Goal: Transaction & Acquisition: Purchase product/service

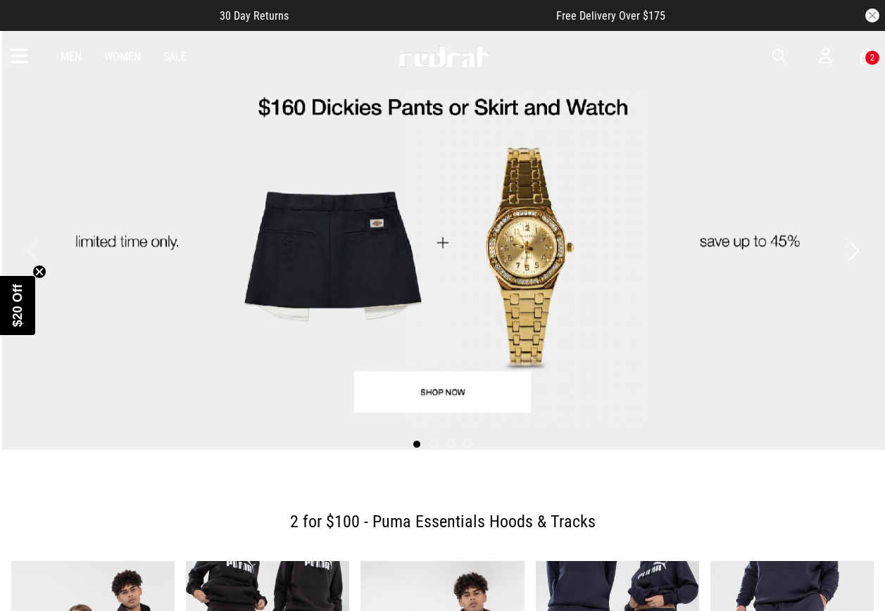
click at [779, 56] on span "button" at bounding box center [779, 56] width 14 height 17
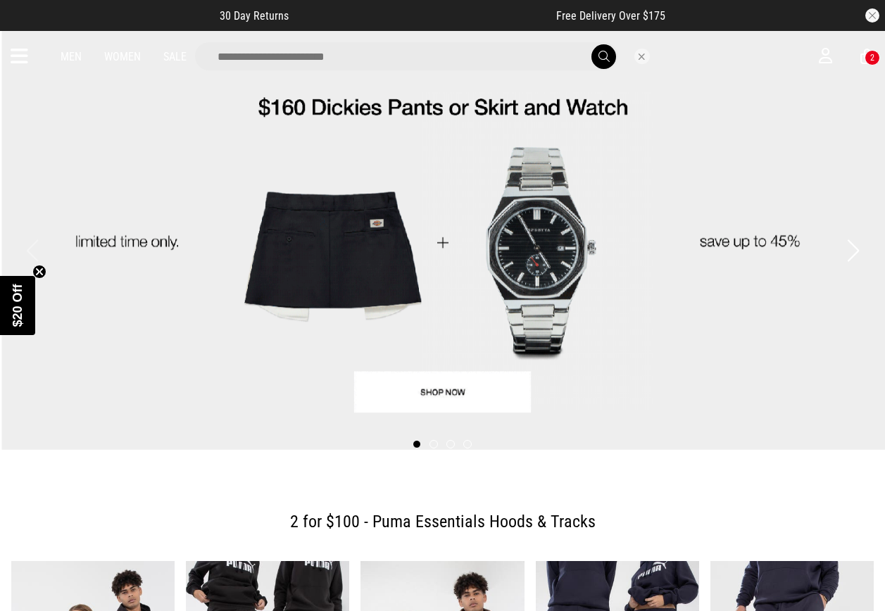
drag, startPoint x: 332, startPoint y: 48, endPoint x: 329, endPoint y: 63, distance: 15.9
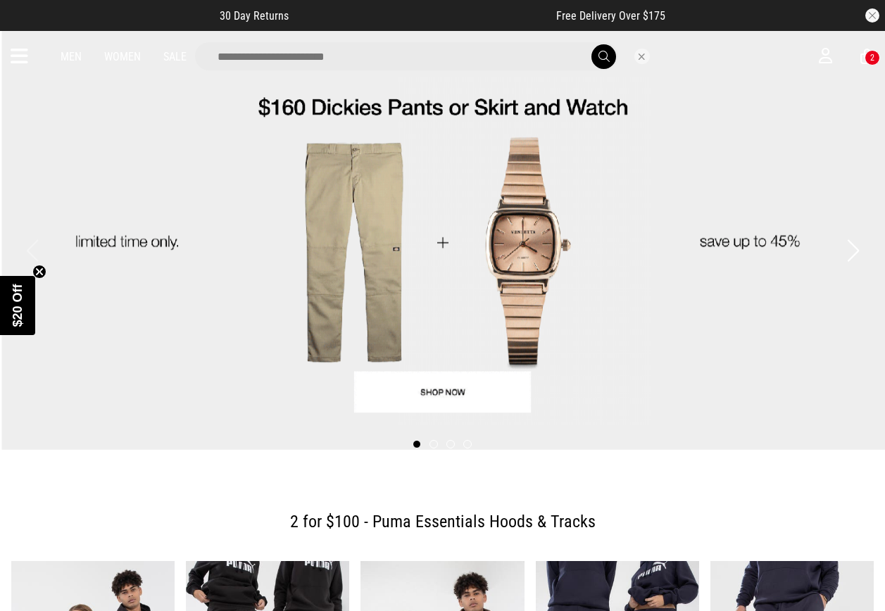
click at [332, 48] on input "search" at bounding box center [406, 56] width 423 height 28
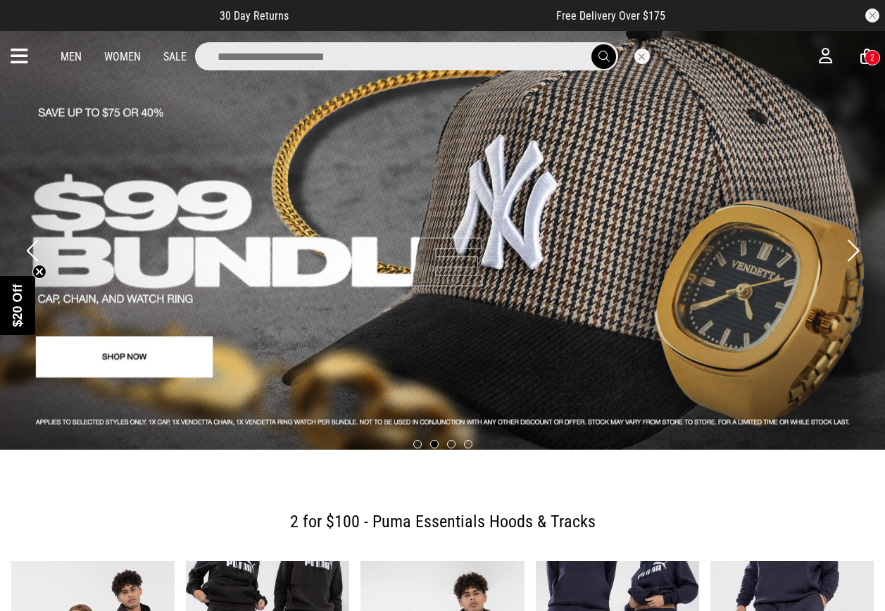
click at [11, 55] on icon at bounding box center [20, 56] width 18 height 23
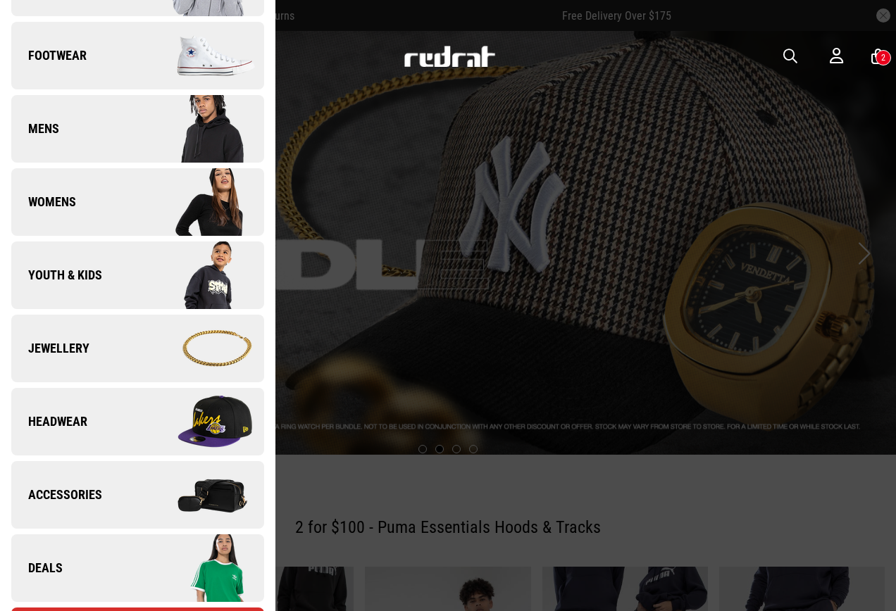
scroll to position [422, 0]
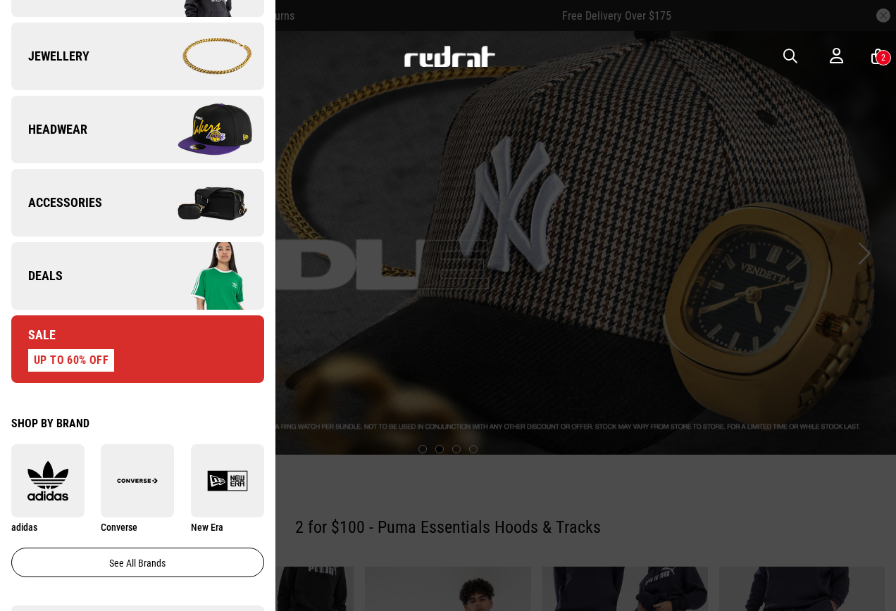
click at [109, 265] on link "Deals" at bounding box center [137, 276] width 253 height 68
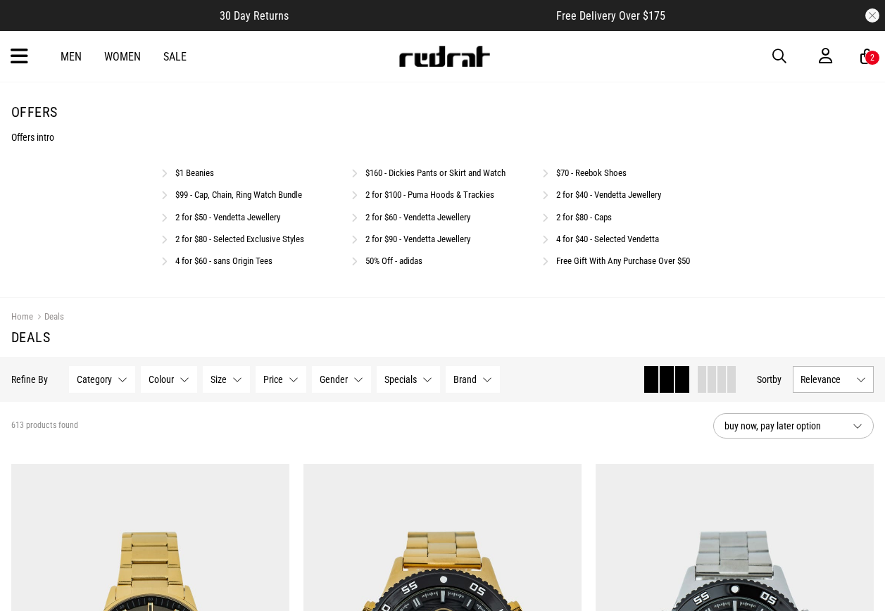
click at [584, 215] on link "2 for $80 - Caps" at bounding box center [584, 217] width 56 height 11
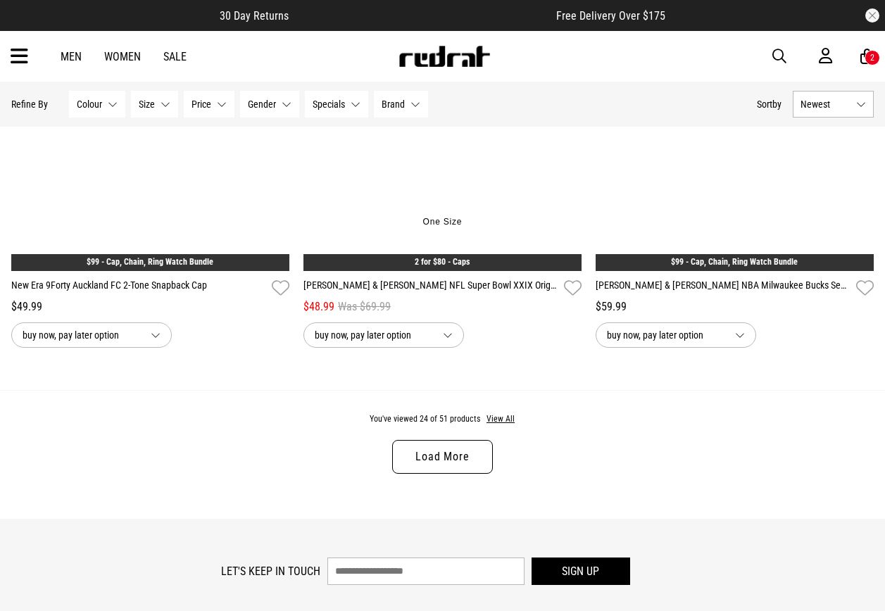
scroll to position [3802, 0]
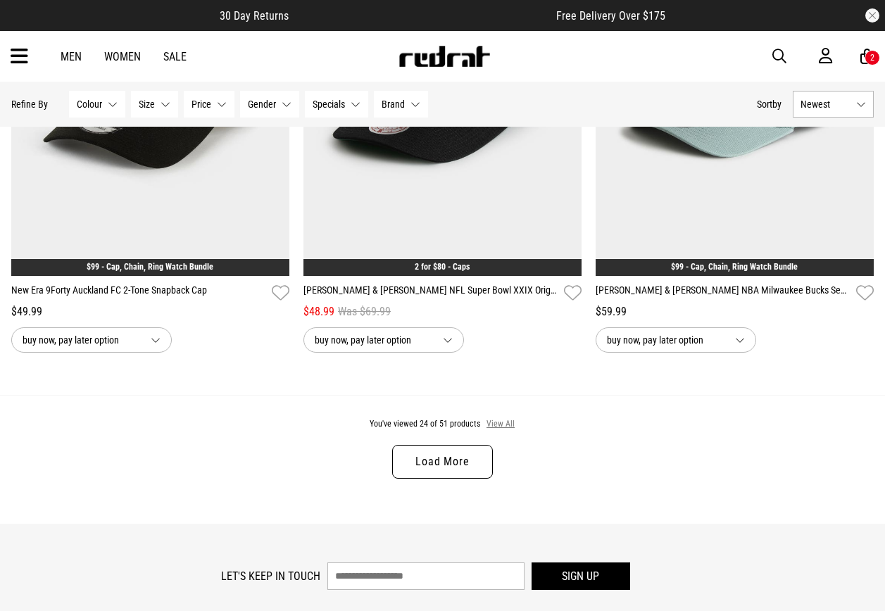
click at [498, 430] on button "View All" at bounding box center [501, 424] width 30 height 13
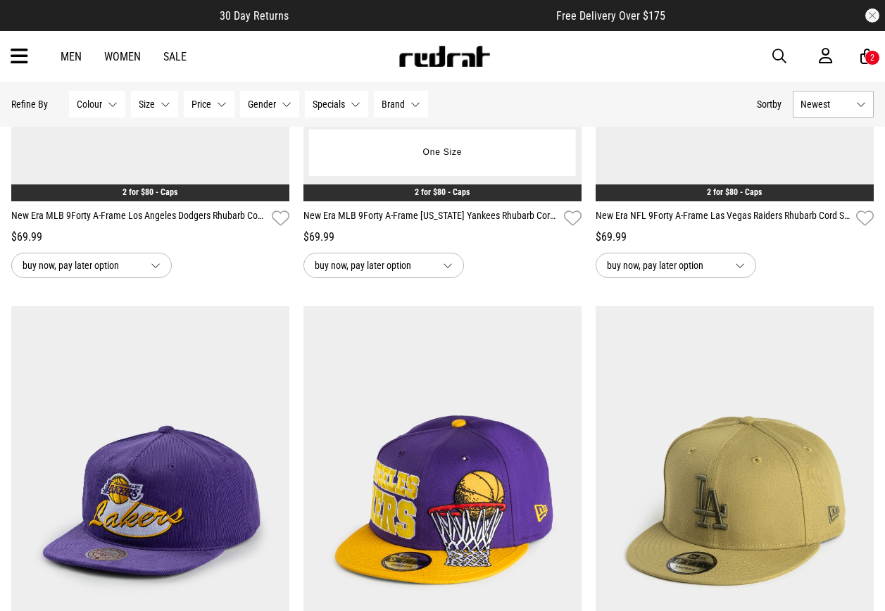
scroll to position [7252, 0]
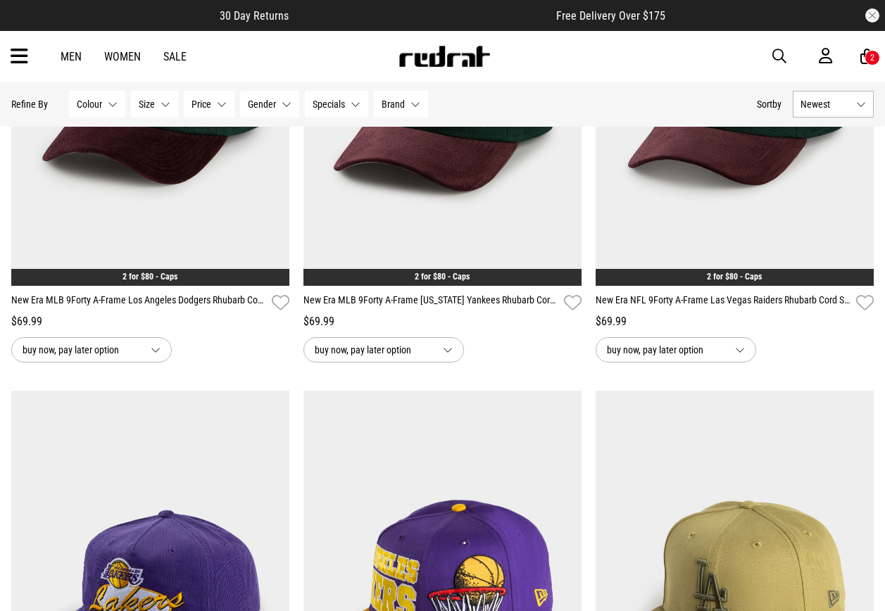
click at [774, 50] on span "button" at bounding box center [779, 56] width 14 height 17
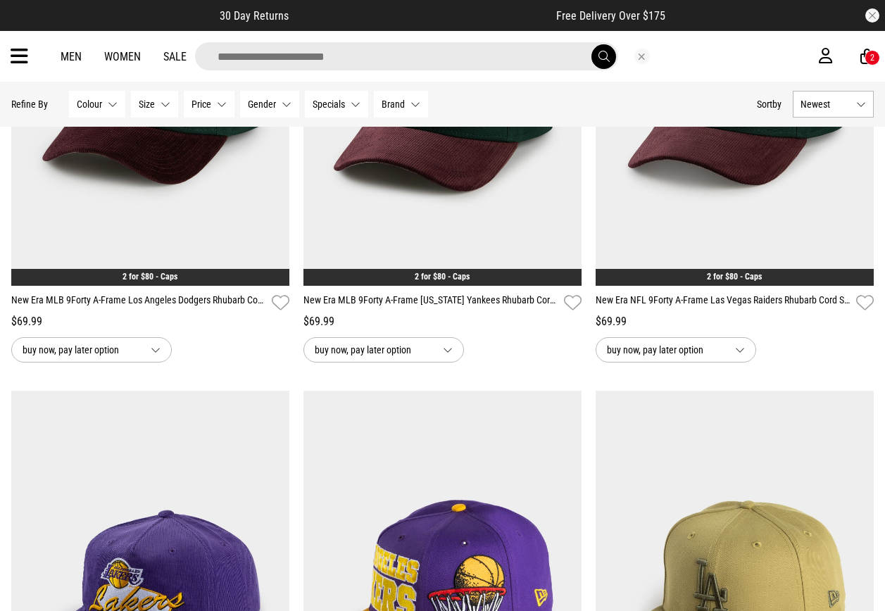
click at [405, 60] on input "search" at bounding box center [406, 56] width 423 height 28
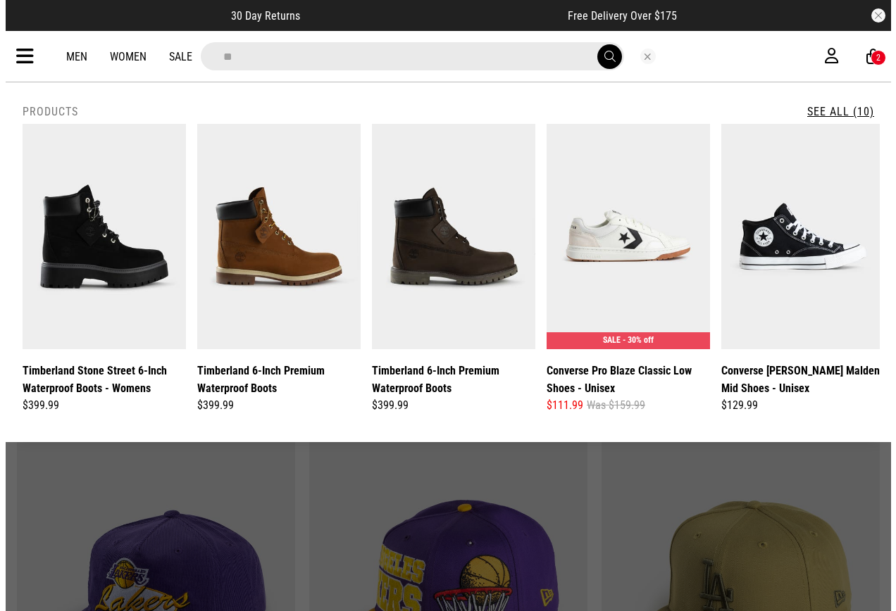
scroll to position [7321, 0]
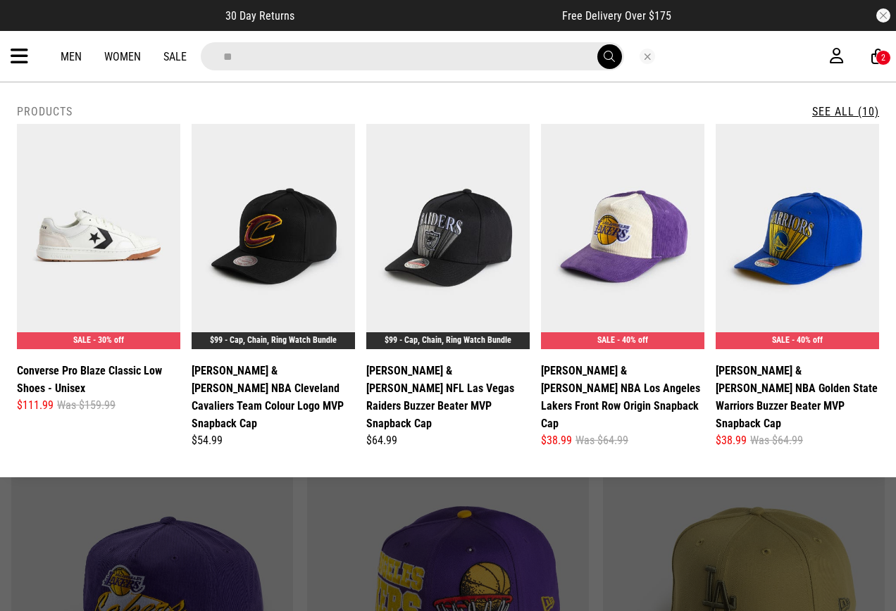
type input "*"
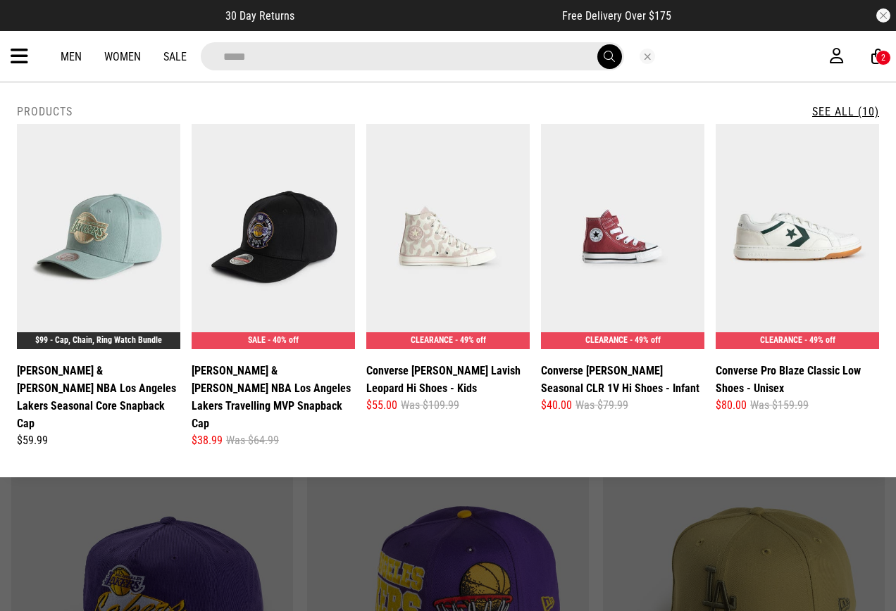
type input "*****"
click at [597, 44] on button "submit" at bounding box center [609, 56] width 25 height 25
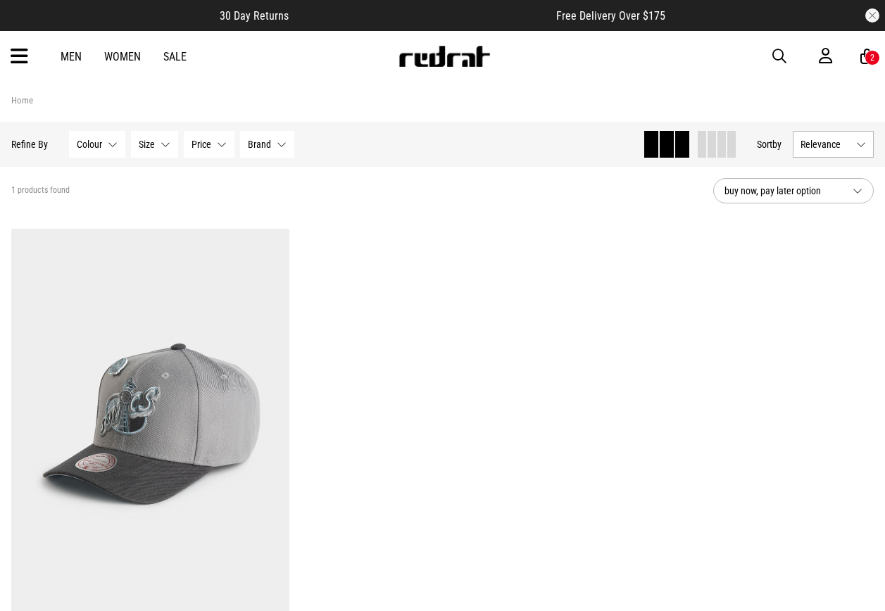
click at [18, 54] on icon at bounding box center [20, 56] width 18 height 23
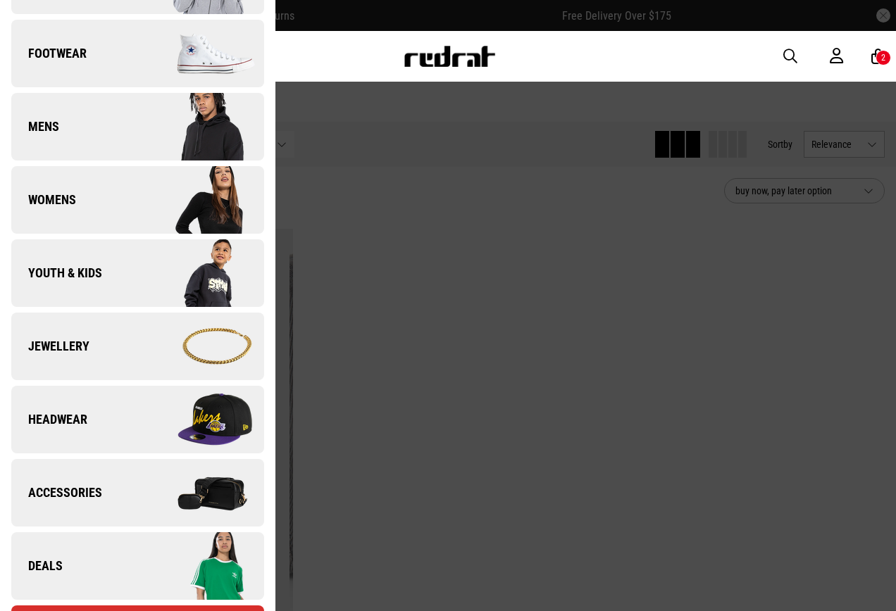
scroll to position [141, 0]
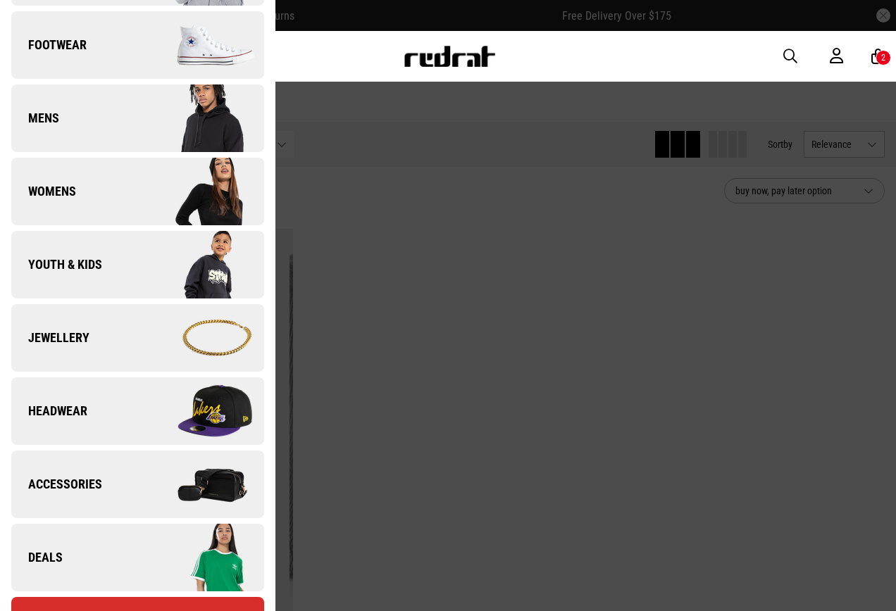
click at [125, 534] on link "Deals" at bounding box center [137, 558] width 253 height 68
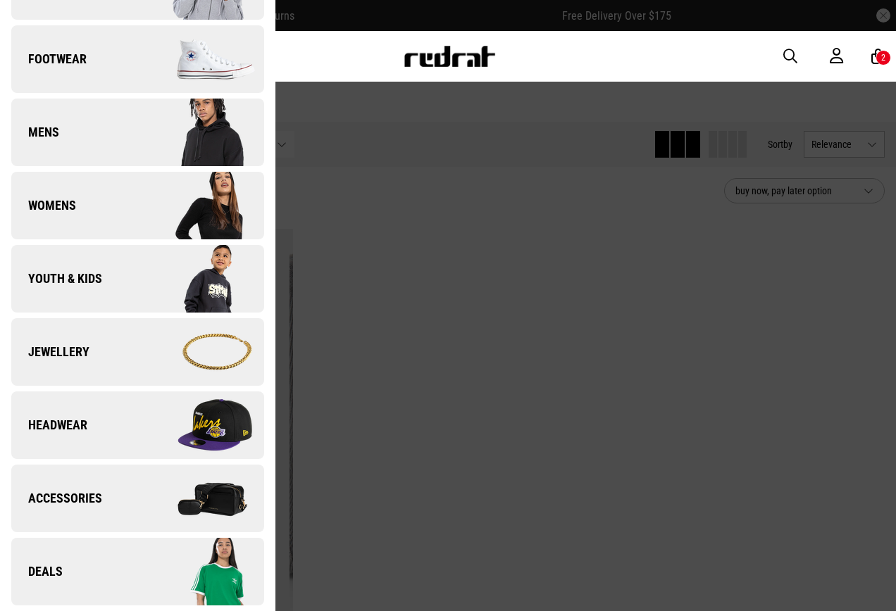
scroll to position [0, 0]
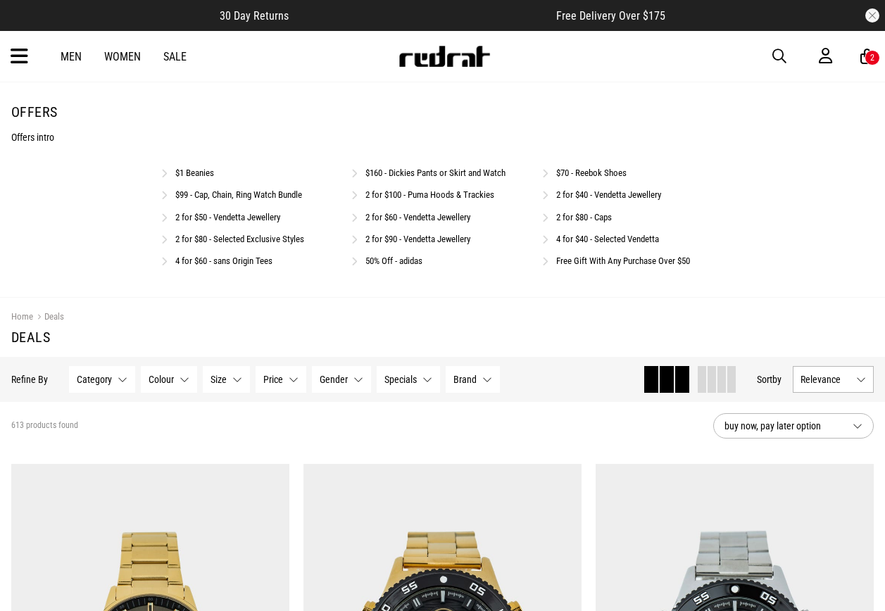
click at [581, 218] on link "2 for $80 - Caps" at bounding box center [584, 217] width 56 height 11
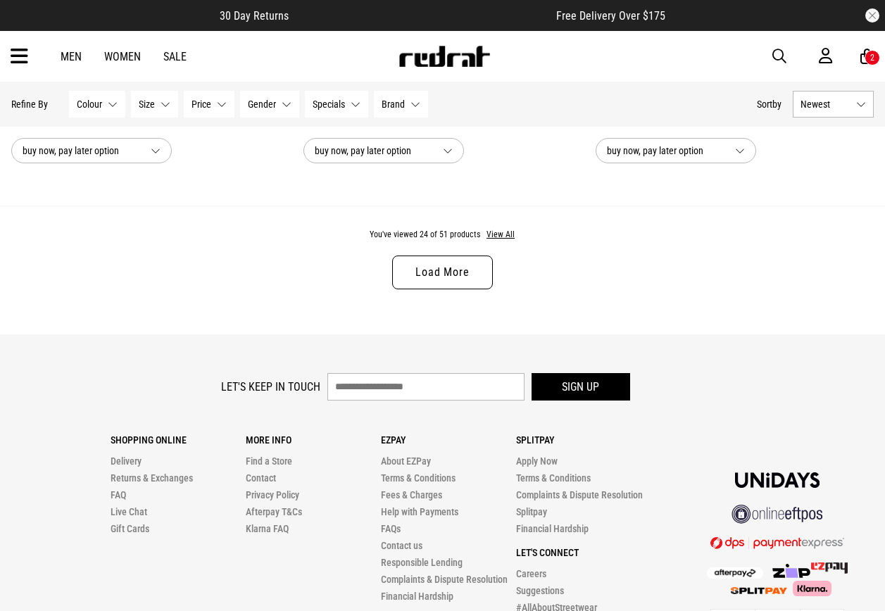
scroll to position [3987, 0]
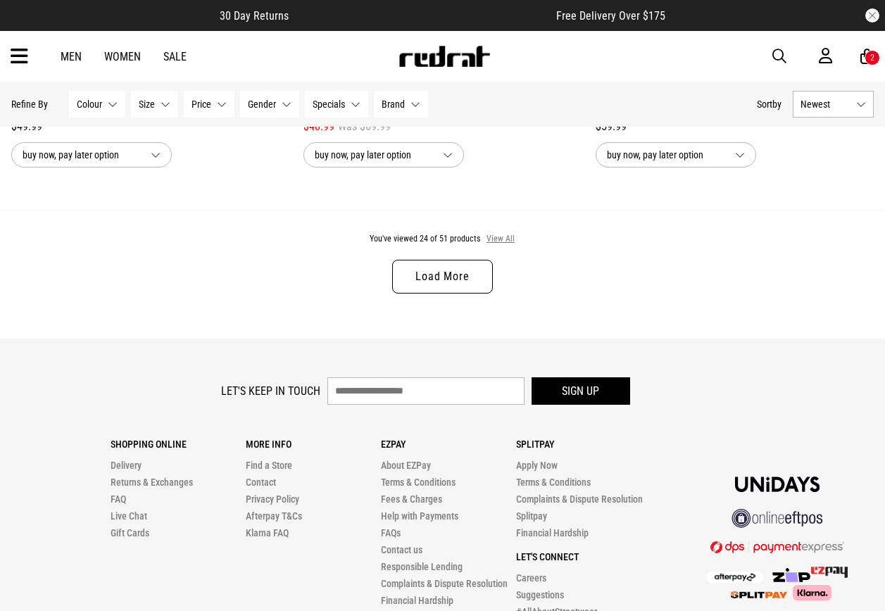
click at [491, 246] on button "View All" at bounding box center [501, 239] width 30 height 13
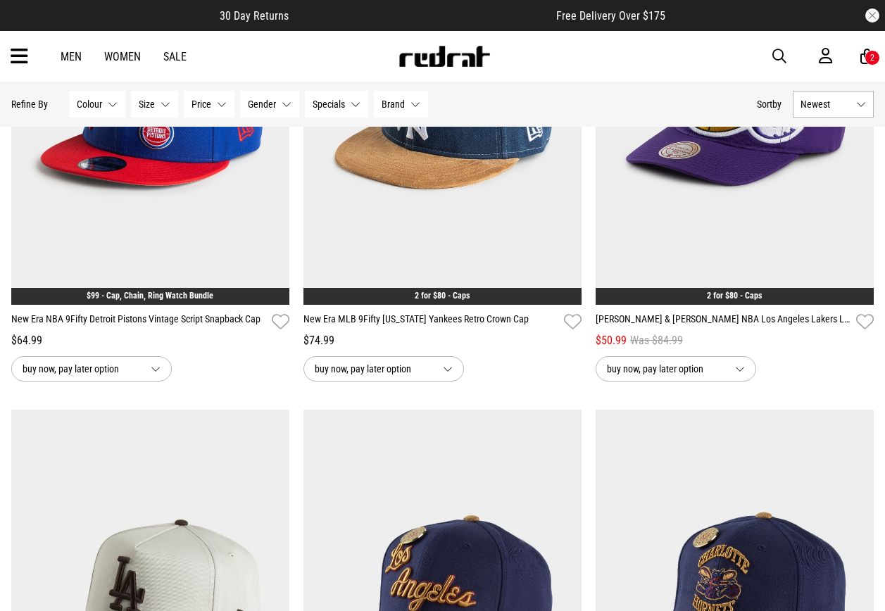
scroll to position [5043, 0]
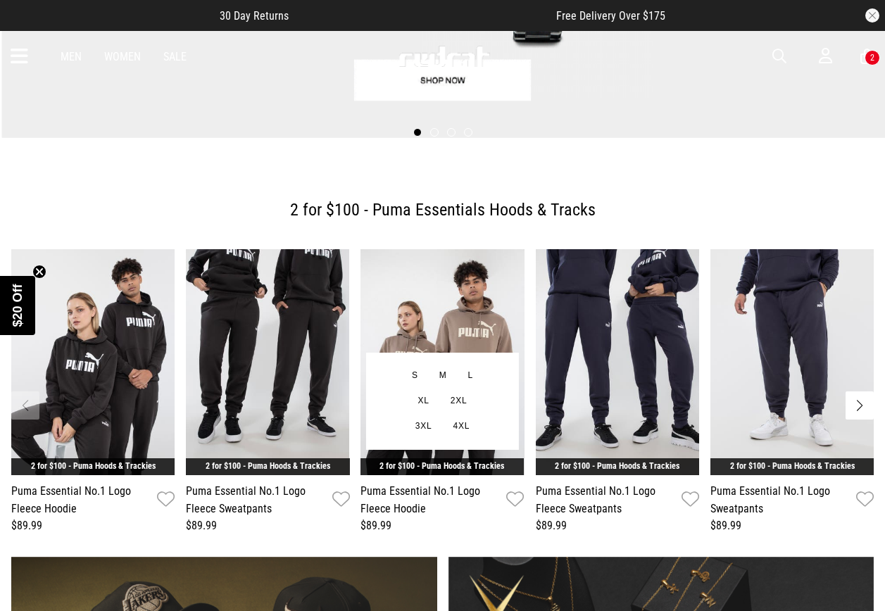
scroll to position [493, 0]
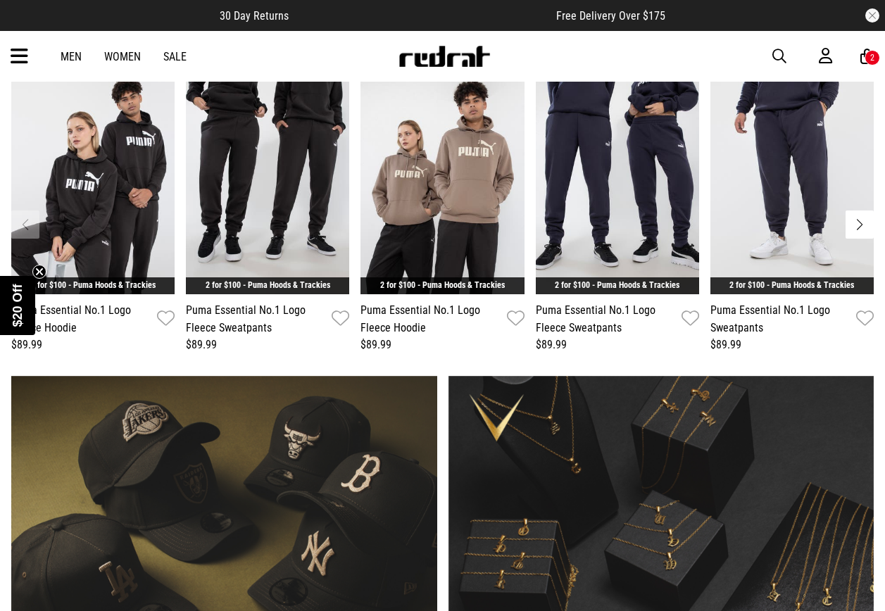
click at [20, 57] on icon at bounding box center [20, 56] width 18 height 23
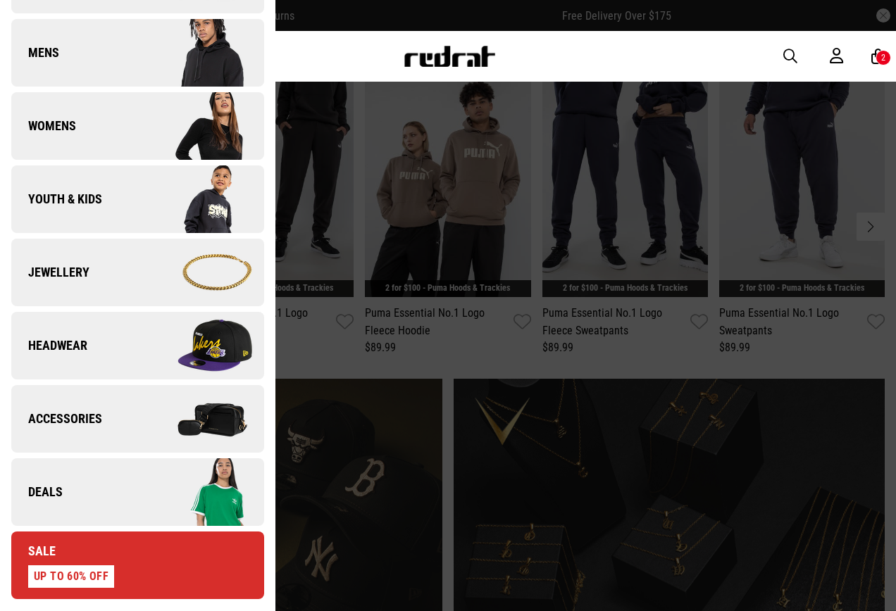
scroll to position [422, 0]
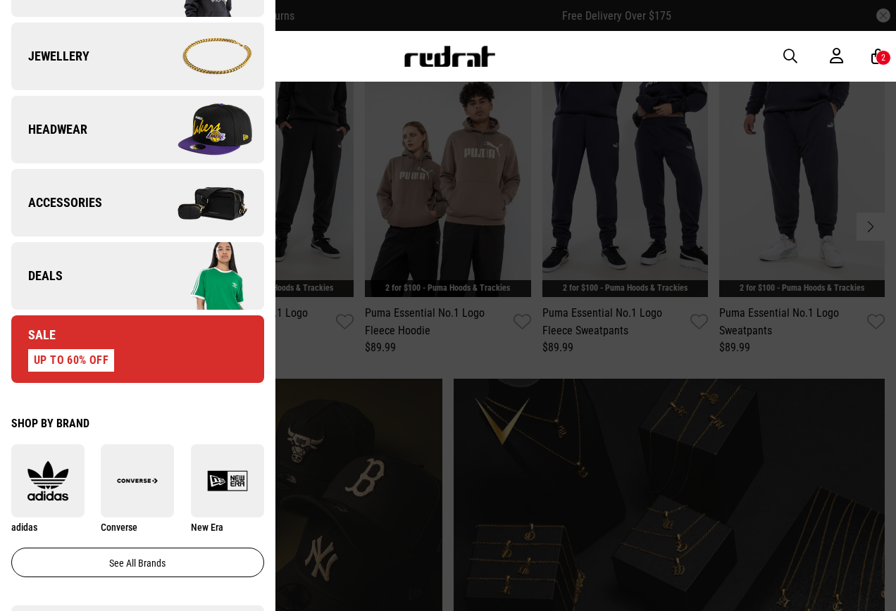
click at [109, 284] on link "Deals" at bounding box center [137, 276] width 253 height 68
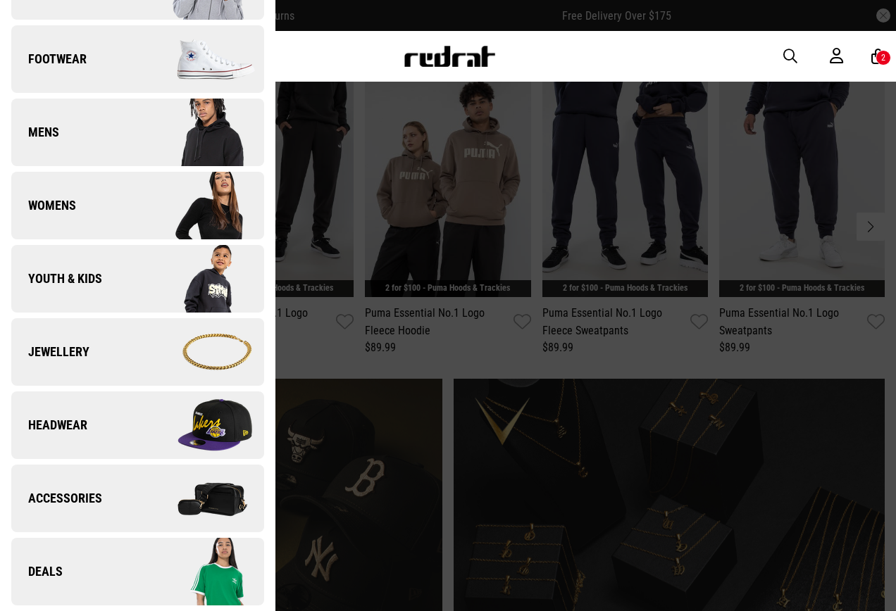
scroll to position [0, 0]
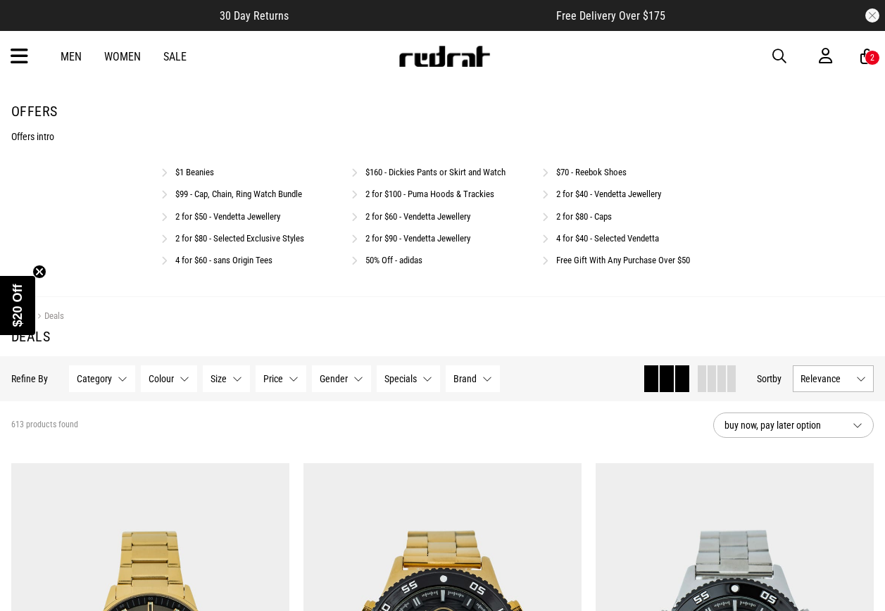
click at [577, 220] on link "2 for $80 - Caps" at bounding box center [584, 216] width 56 height 11
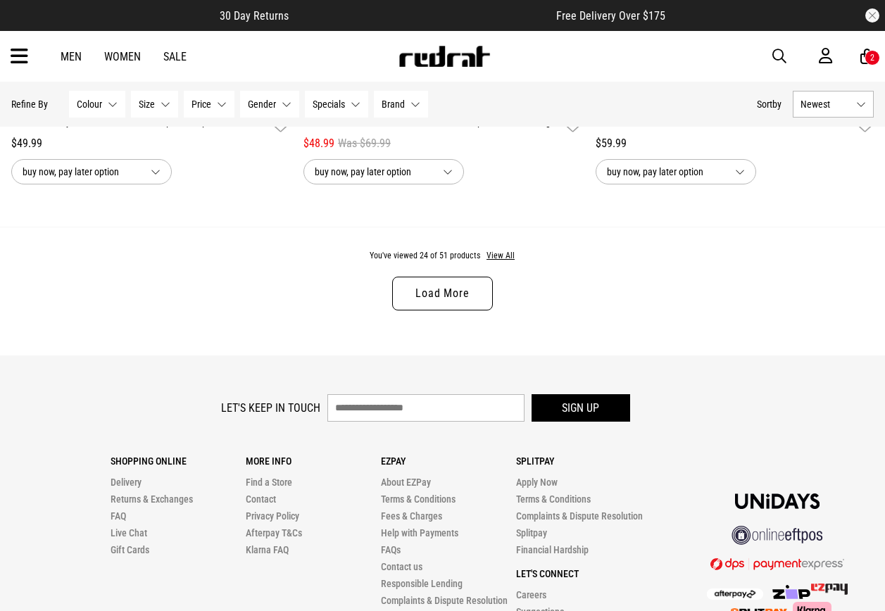
scroll to position [4013, 0]
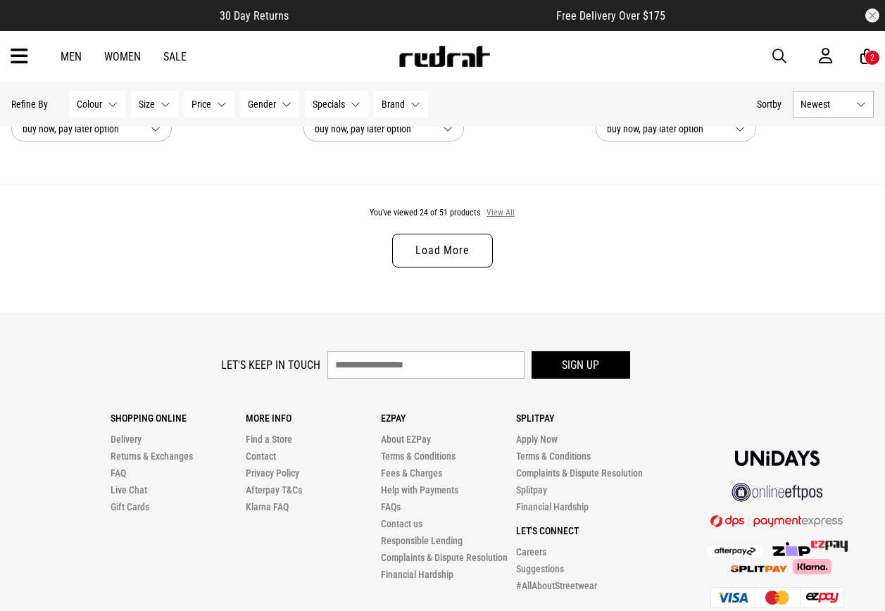
click at [496, 220] on button "View All" at bounding box center [501, 213] width 30 height 13
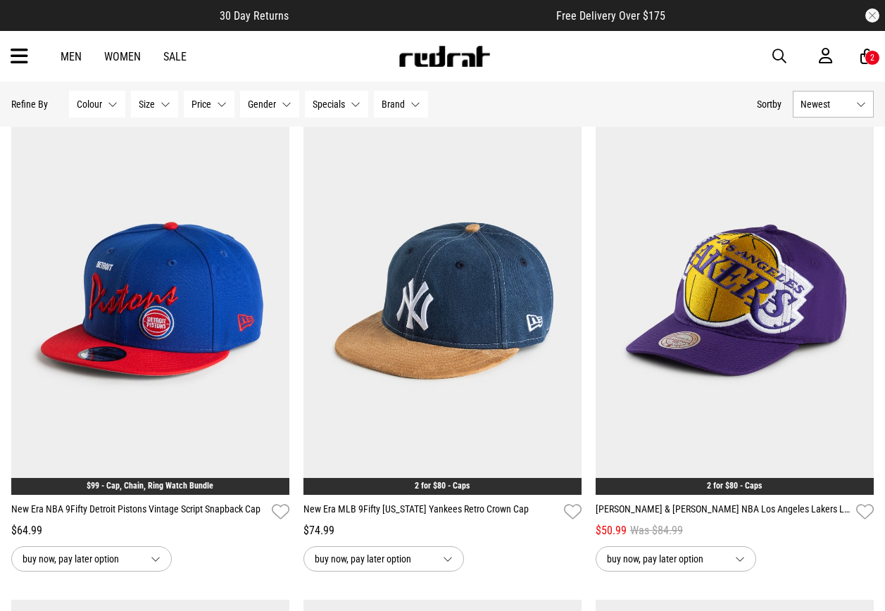
scroll to position [4295, 0]
